Goal: Book appointment/travel/reservation

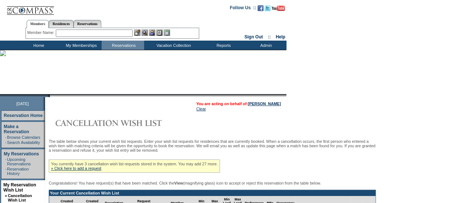
scroll to position [159, 0]
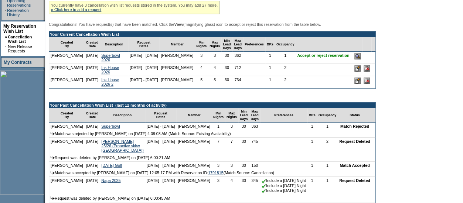
click at [360, 59] on input "image" at bounding box center [357, 56] width 6 height 6
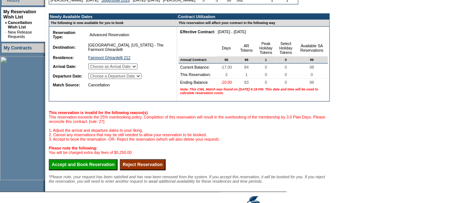
scroll to position [174, 0]
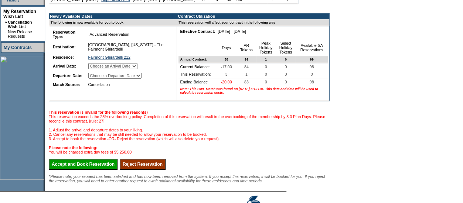
click at [137, 69] on select "Choose an Arrival Date Friday, February 6, 2026 Saturday, February 7, 2026 Sund…" at bounding box center [112, 66] width 49 height 6
select select "02/06/2026"
click at [97, 68] on select "Choose an Arrival Date Friday, February 6, 2026 Saturday, February 7, 2026 Sund…" at bounding box center [112, 66] width 49 height 6
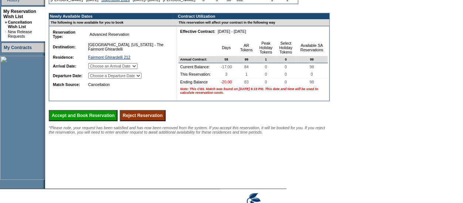
click at [141, 79] on select "Choose a Departure Date Saturday, February 7, 2026 Sunday, February 8, 2026 Mon…" at bounding box center [114, 76] width 53 height 6
select select "02/09/2026"
click at [97, 79] on select "Choose a Departure Date Saturday, February 7, 2026 Sunday, February 8, 2026 Mon…" at bounding box center [114, 76] width 53 height 6
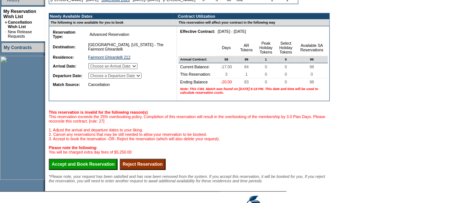
click at [167, 53] on td "San Francisco, California - The Fairmont Ghirardelli" at bounding box center [129, 47] width 84 height 12
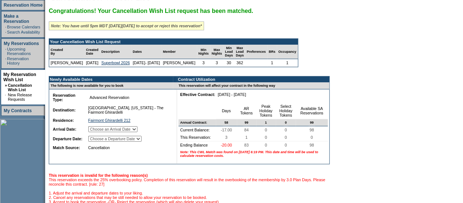
scroll to position [230, 0]
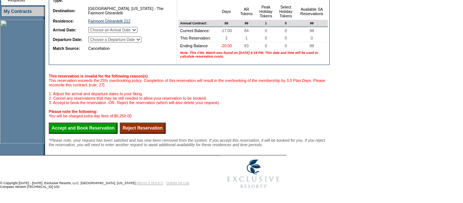
click at [97, 48] on td "Reservation Type: Advanced Reservation Reservation Subtype: Destination: San Fr…" at bounding box center [111, 27] width 124 height 75
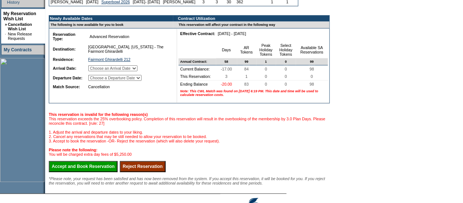
scroll to position [171, 0]
click at [120, 118] on div "Congratulations! Your Cancellation Wish List request has been matched. Note: Yo…" at bounding box center [189, 66] width 281 height 239
click at [65, 172] on input "Accept and Book Reservation" at bounding box center [83, 166] width 69 height 11
click at [112, 71] on select "Choose an Arrival Date Friday, February 6, 2026 Saturday, February 7, 2026 Sund…" at bounding box center [112, 68] width 49 height 6
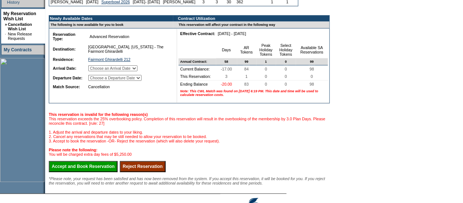
click at [113, 81] on select "Choose a Departure Date Saturday, February 7, 2026 Sunday, February 8, 2026 Mon…" at bounding box center [114, 78] width 53 height 6
click at [86, 172] on input "Accept and Book Reservation" at bounding box center [83, 166] width 69 height 11
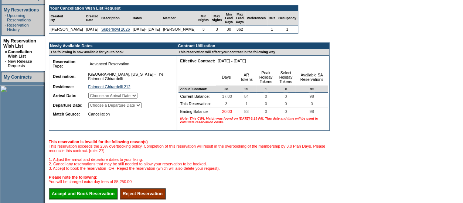
scroll to position [143, 0]
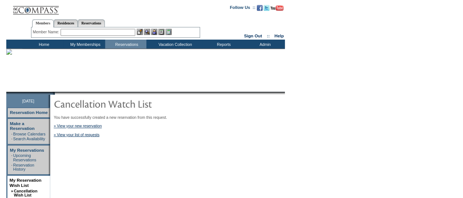
scroll to position [2, 0]
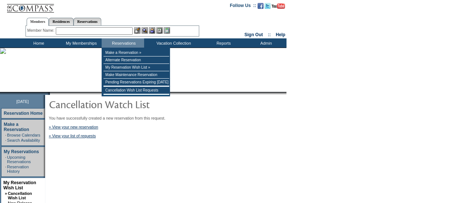
click at [112, 31] on input "text" at bounding box center [94, 30] width 77 height 7
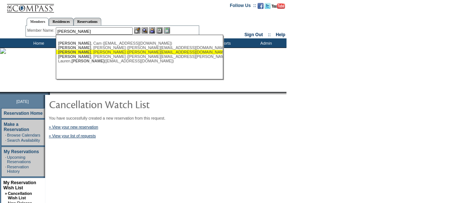
click at [96, 53] on div "[PERSON_NAME] ([PERSON_NAME][EMAIL_ADDRESS][DOMAIN_NAME])" at bounding box center [139, 52] width 162 height 4
type input "[PERSON_NAME] ([PERSON_NAME][EMAIL_ADDRESS][DOMAIN_NAME])"
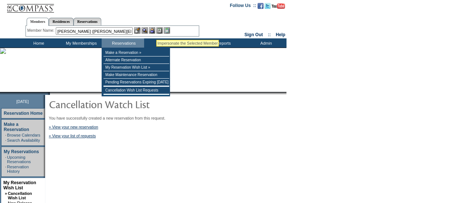
click at [155, 31] on img at bounding box center [152, 30] width 6 height 6
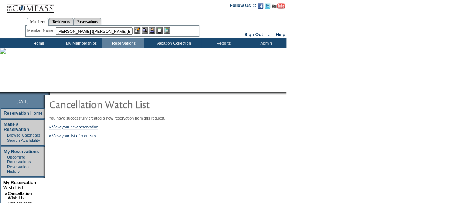
click at [148, 31] on img at bounding box center [144, 30] width 6 height 6
